Goal: Task Accomplishment & Management: Use online tool/utility

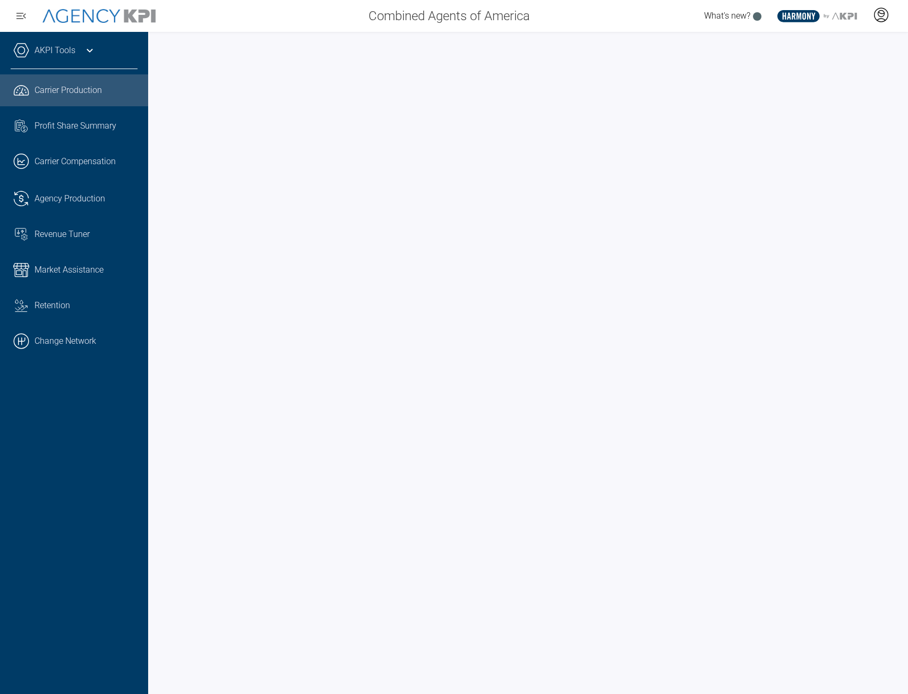
click at [884, 14] on icon at bounding box center [881, 15] width 16 height 16
click at [867, 49] on li "Admin Portal" at bounding box center [839, 44] width 114 height 24
click at [78, 58] on div "AKPI Tools" at bounding box center [74, 55] width 127 height 27
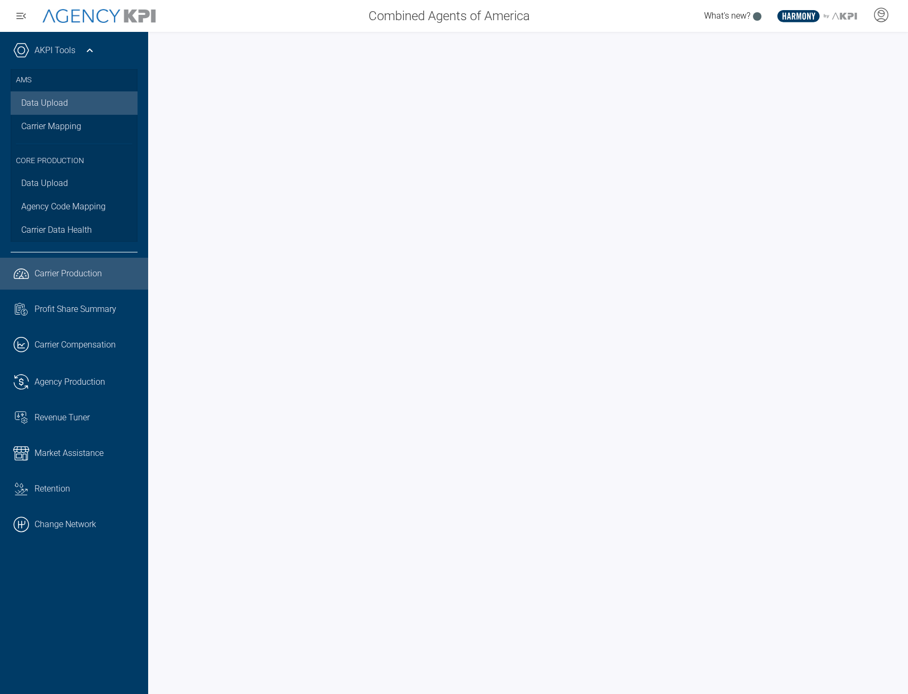
click at [42, 99] on link "Data Upload" at bounding box center [74, 102] width 127 height 23
click at [878, 20] on icon at bounding box center [881, 15] width 16 height 16
click at [827, 79] on li "Log Out" at bounding box center [839, 74] width 114 height 22
